Goal: Transaction & Acquisition: Obtain resource

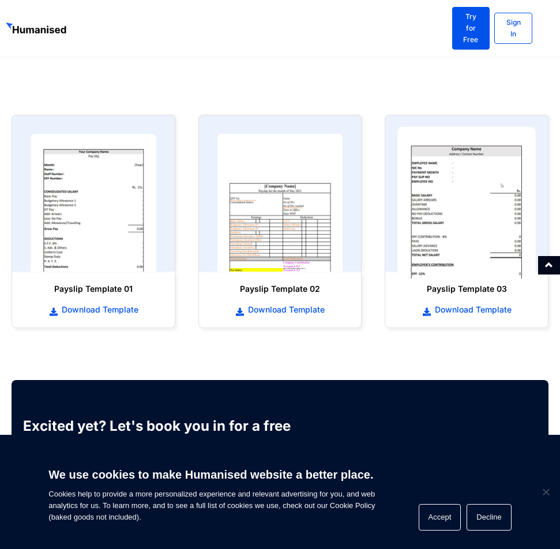
scroll to position [519, 0]
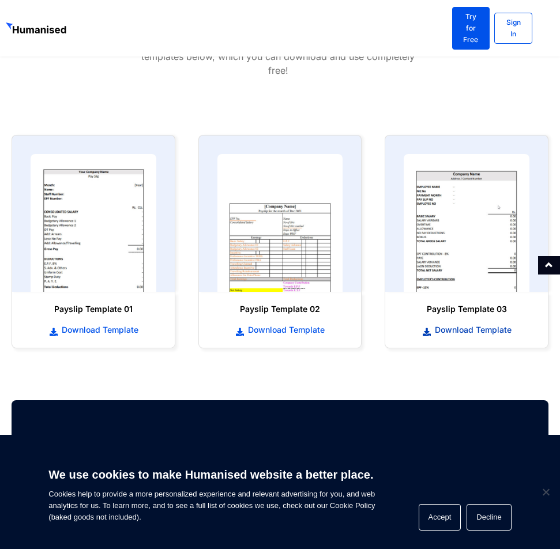
click at [494, 324] on span "Download Template" at bounding box center [472, 330] width 80 height 12
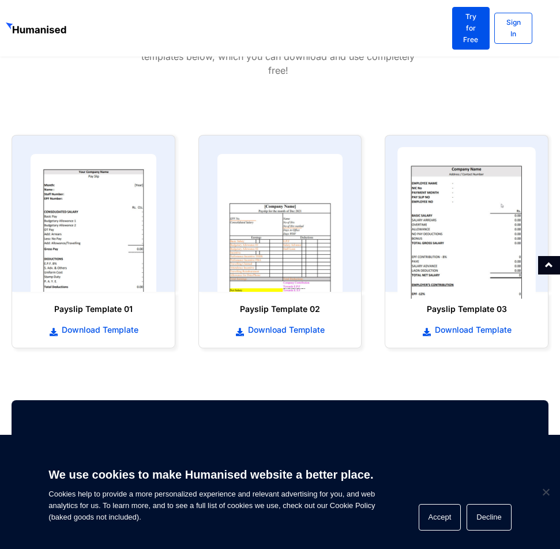
click at [488, 258] on img at bounding box center [466, 223] width 138 height 152
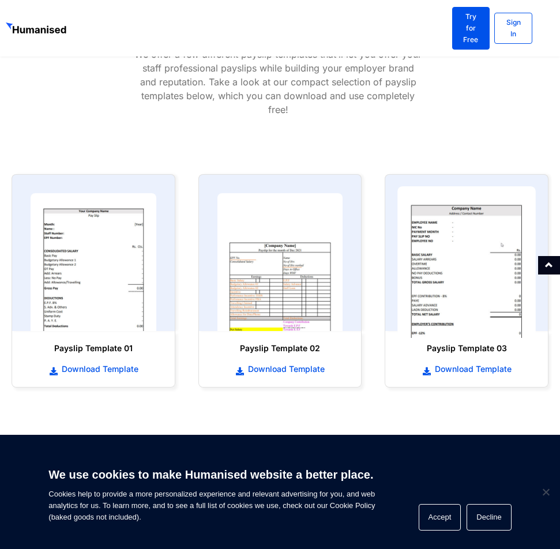
scroll to position [461, 0]
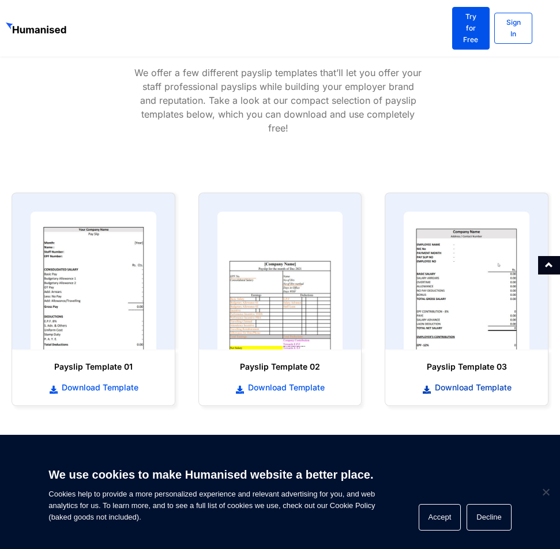
click at [464, 382] on span "Download Template" at bounding box center [472, 388] width 80 height 12
click at [443, 129] on section "Professional Payslip Templates You Can Download and Use in Just Seconds! We off…" at bounding box center [280, 45] width 560 height 271
drag, startPoint x: 434, startPoint y: 101, endPoint x: 439, endPoint y: 93, distance: 9.6
click at [434, 101] on div "We offer a few different payslip templates that’ll let you offer your staff pro…" at bounding box center [278, 100] width 321 height 69
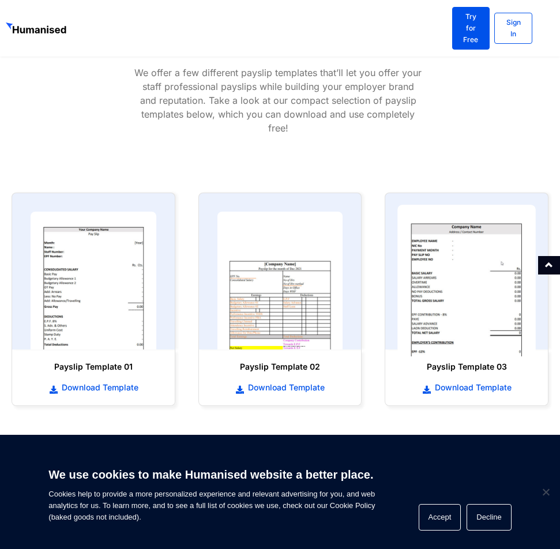
click at [476, 307] on img at bounding box center [466, 281] width 138 height 152
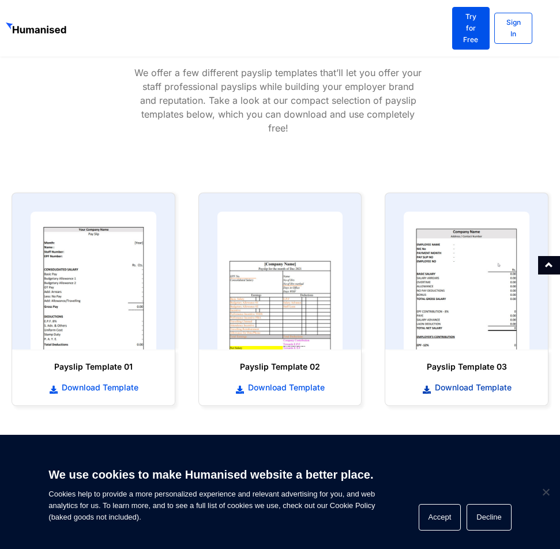
click at [470, 382] on span "Download Template" at bounding box center [472, 388] width 80 height 12
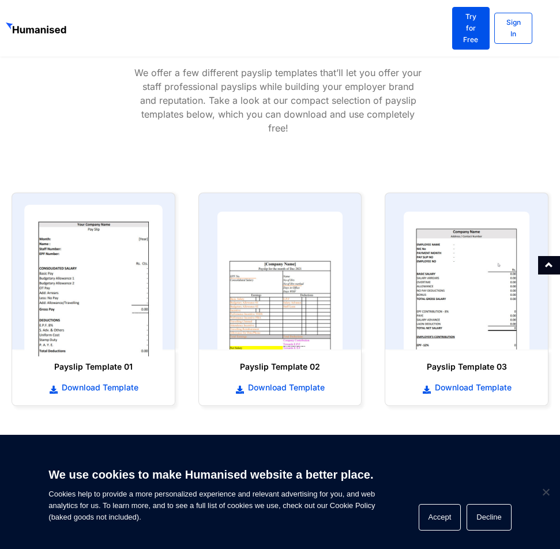
click at [75, 246] on img at bounding box center [93, 281] width 138 height 152
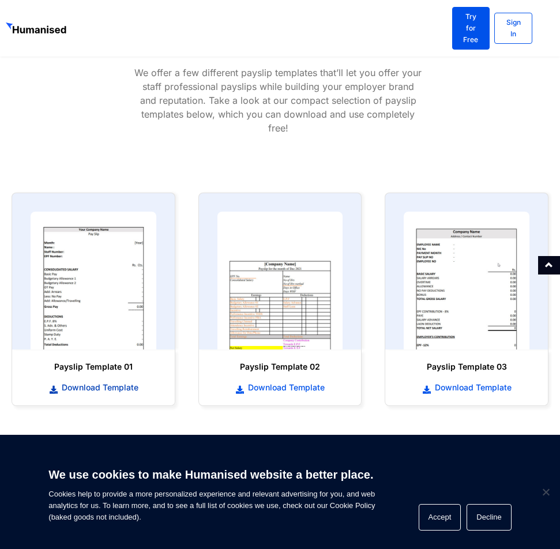
click at [85, 382] on span "Download Template" at bounding box center [99, 388] width 80 height 12
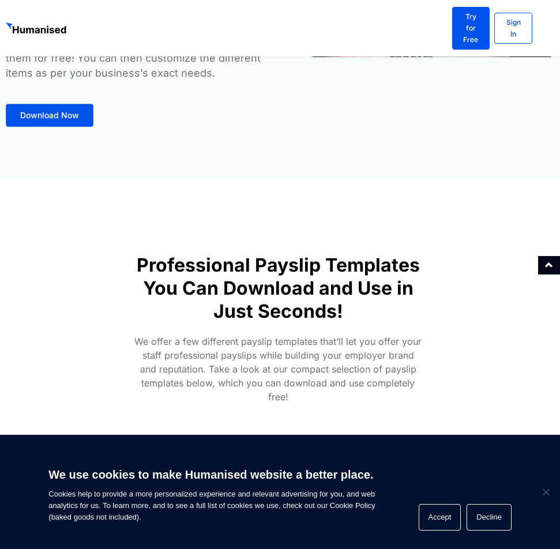
scroll to position [115, 0]
